Goal: Task Accomplishment & Management: Use online tool/utility

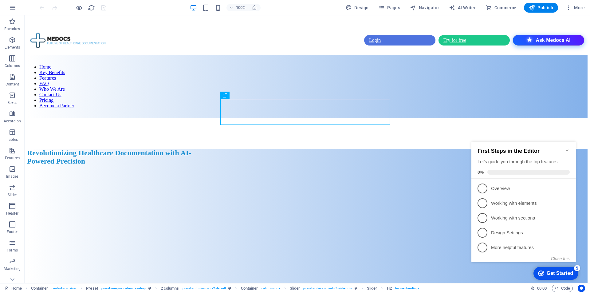
click at [568, 149] on icon "Minimize checklist" at bounding box center [567, 150] width 3 height 2
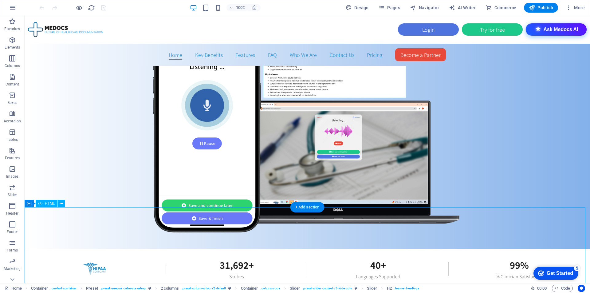
scroll to position [584, 0]
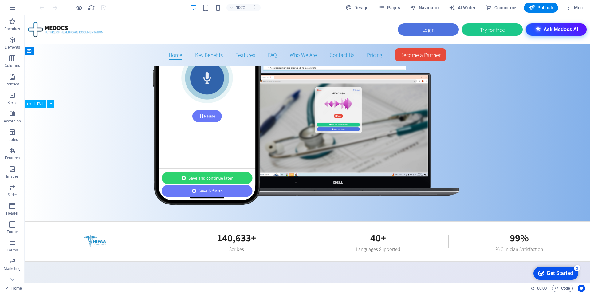
click at [32, 105] on div "HTML" at bounding box center [36, 103] width 22 height 7
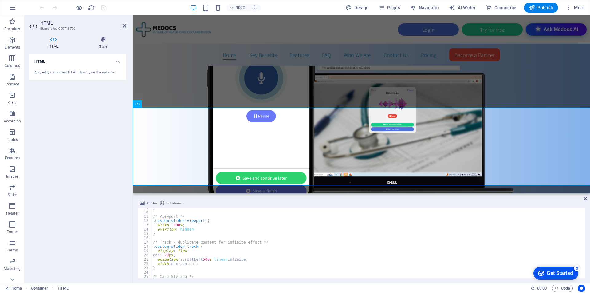
scroll to position [53, 0]
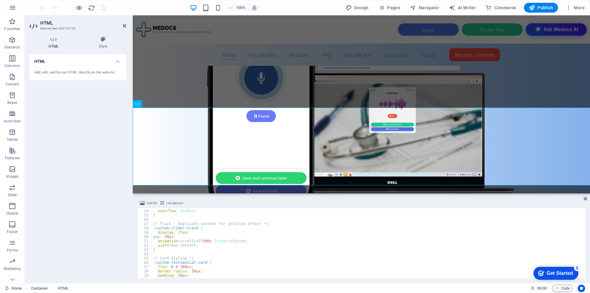
click at [205, 240] on div "width : 100 % ; overflow : hidden ; } /* Track - duplicate content for infinite…" at bounding box center [368, 243] width 432 height 79
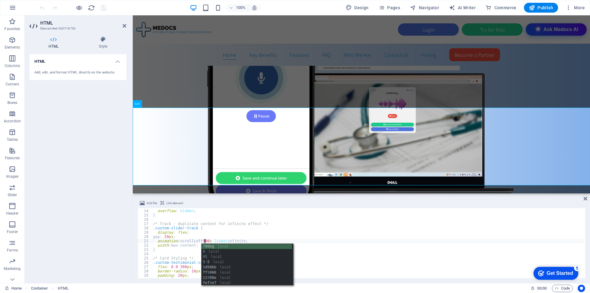
scroll to position [0, 4]
click at [351, 249] on div "width : 100 % ; overflow : hidden ; } /* Track - duplicate content for infinite…" at bounding box center [368, 243] width 432 height 79
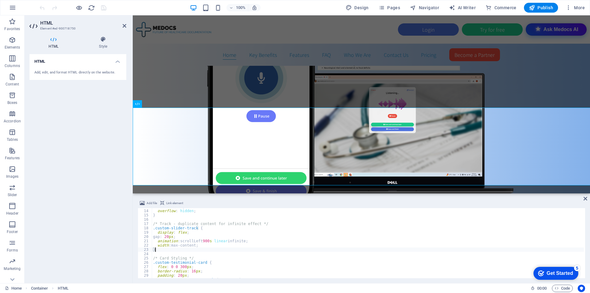
scroll to position [0, 0]
click at [206, 241] on div "width : 100 % ; overflow : hidden ; } /* Track - duplicate content for infinite…" at bounding box center [368, 243] width 432 height 79
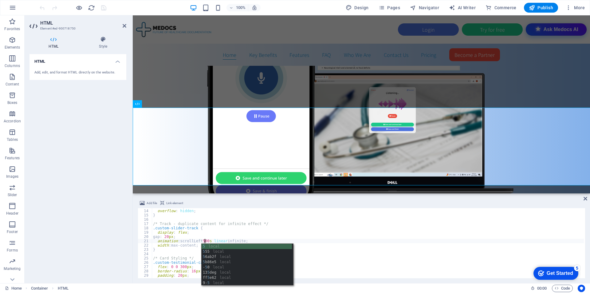
scroll to position [0, 4]
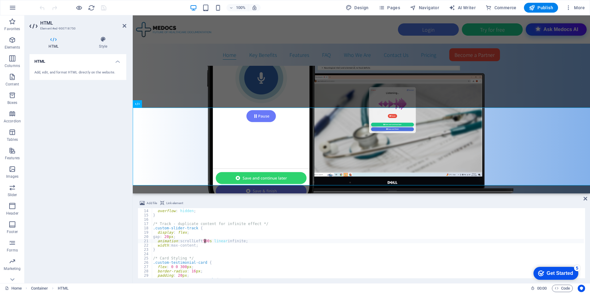
click at [206, 240] on div "width : 100 % ; overflow : hidden ; } /* Track - duplicate content for infinite…" at bounding box center [368, 243] width 432 height 79
click at [203, 241] on div "width : 100 % ; overflow : hidden ; } /* Track - duplicate content for infinite…" at bounding box center [368, 243] width 432 height 79
type textarea "animation: scrollLeft 1000s linear infinite;"
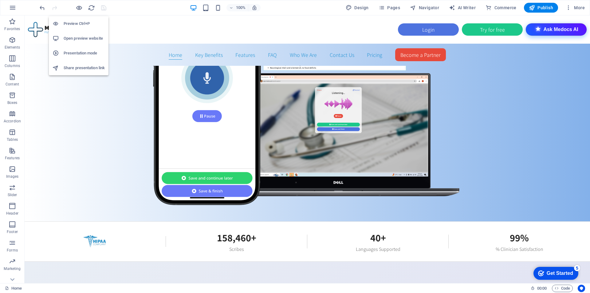
click at [86, 37] on h6 "Open preview website" at bounding box center [84, 38] width 41 height 7
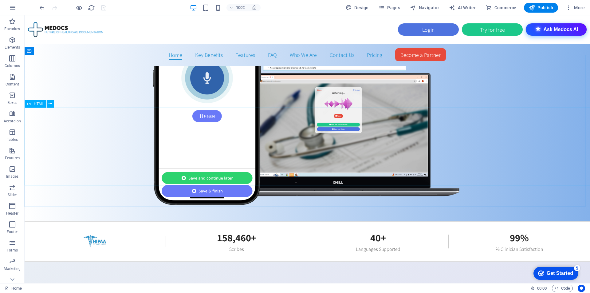
click at [36, 103] on span "HTML" at bounding box center [39, 104] width 10 height 4
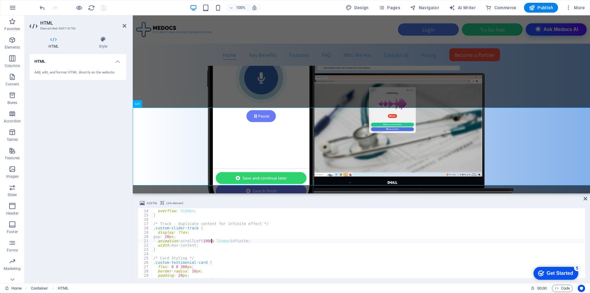
scroll to position [53, 0]
click at [206, 240] on div "width : 100 % ; overflow : hidden ; } /* Track - duplicate content for infinite…" at bounding box center [368, 243] width 432 height 79
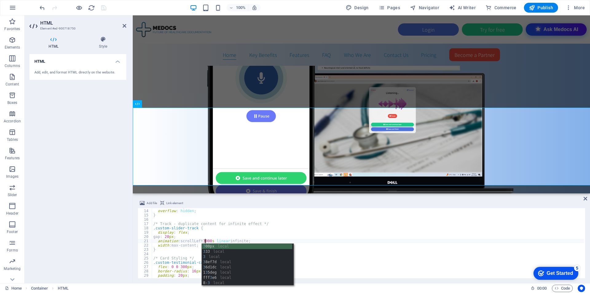
scroll to position [0, 4]
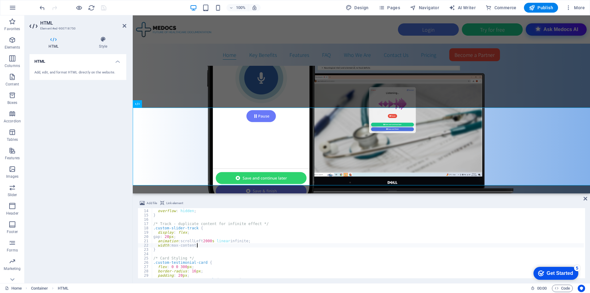
click at [356, 245] on div "width : 100 % ; overflow : hidden ; } /* Track - duplicate content for infinite…" at bounding box center [368, 243] width 432 height 79
type textarea "width: max-content;"
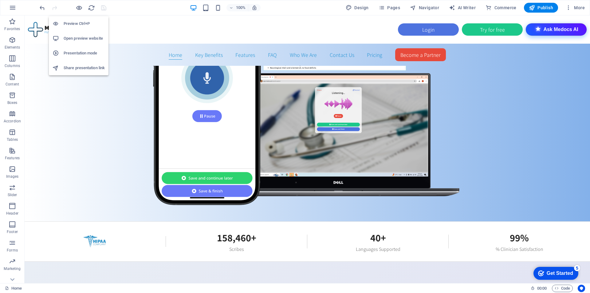
click at [82, 39] on h6 "Open preview website" at bounding box center [84, 38] width 41 height 7
click at [548, 8] on span "Publish" at bounding box center [541, 8] width 24 height 6
